Goal: Task Accomplishment & Management: Complete application form

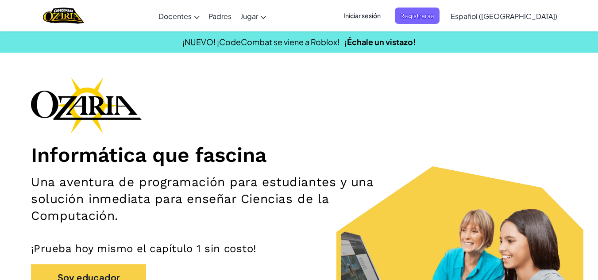
click at [515, 82] on div "Informática que fascina Una aventura de programación para estudiantes y una sol…" at bounding box center [299, 206] width 536 height 258
click at [386, 15] on span "Iniciar sesión" at bounding box center [362, 16] width 48 height 16
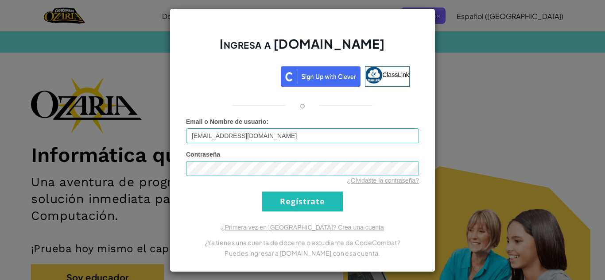
click at [309, 142] on input "[EMAIL_ADDRESS][DOMAIN_NAME]" at bounding box center [302, 135] width 233 height 15
type input "a"
click at [309, 142] on input "Email o Nombre de usuario :" at bounding box center [302, 135] width 233 height 15
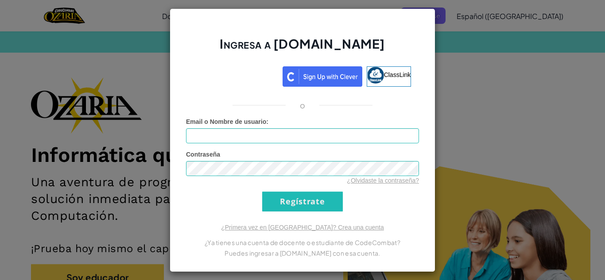
click at [305, 137] on input "Email o Nombre de usuario :" at bounding box center [302, 135] width 233 height 15
click at [274, 135] on input "Email o Nombre de usuario :" at bounding box center [302, 135] width 233 height 15
click at [231, 135] on input "Email o Nombre de usuario :" at bounding box center [302, 135] width 233 height 15
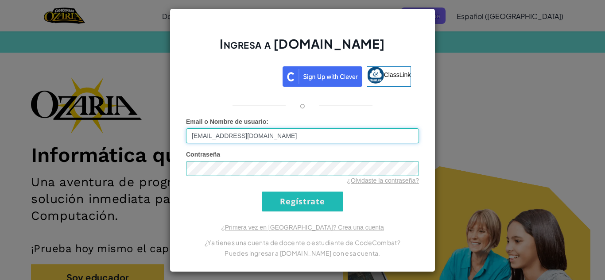
type input "[EMAIL_ADDRESS][DOMAIN_NAME]"
click at [262, 192] on input "Regístrate" at bounding box center [302, 202] width 81 height 20
